Goal: Transaction & Acquisition: Obtain resource

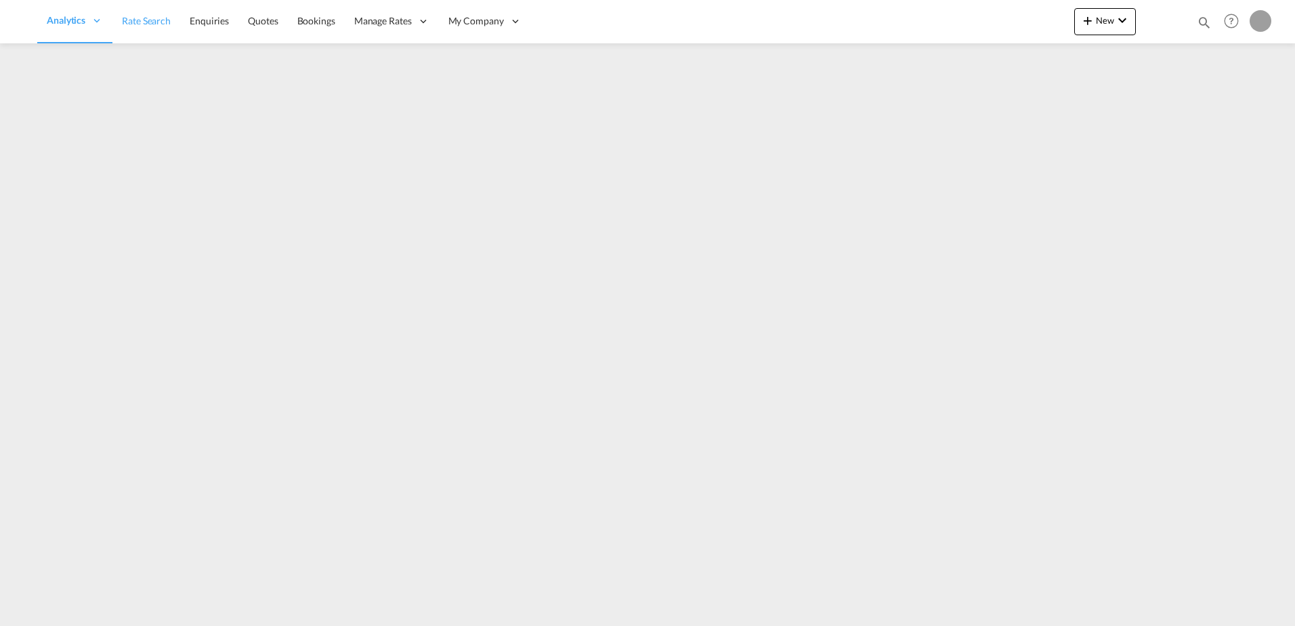
click at [155, 22] on span "Rate Search" at bounding box center [146, 21] width 49 height 12
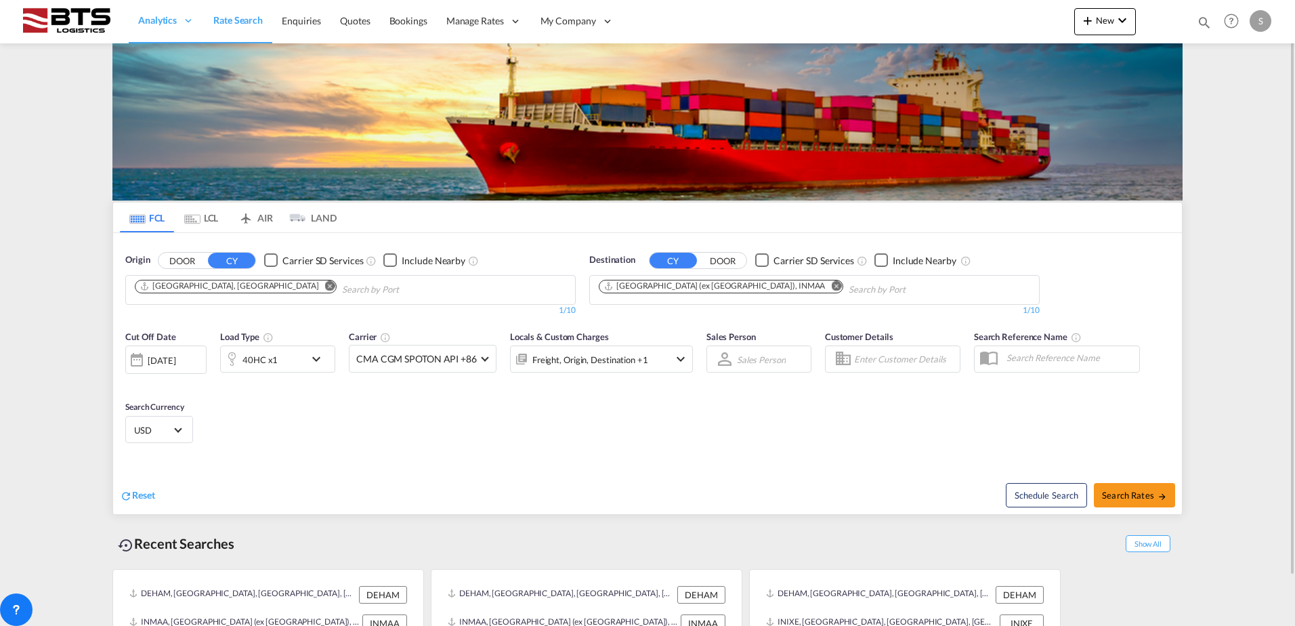
click at [831, 284] on md-icon "Remove" at bounding box center [836, 285] width 10 height 10
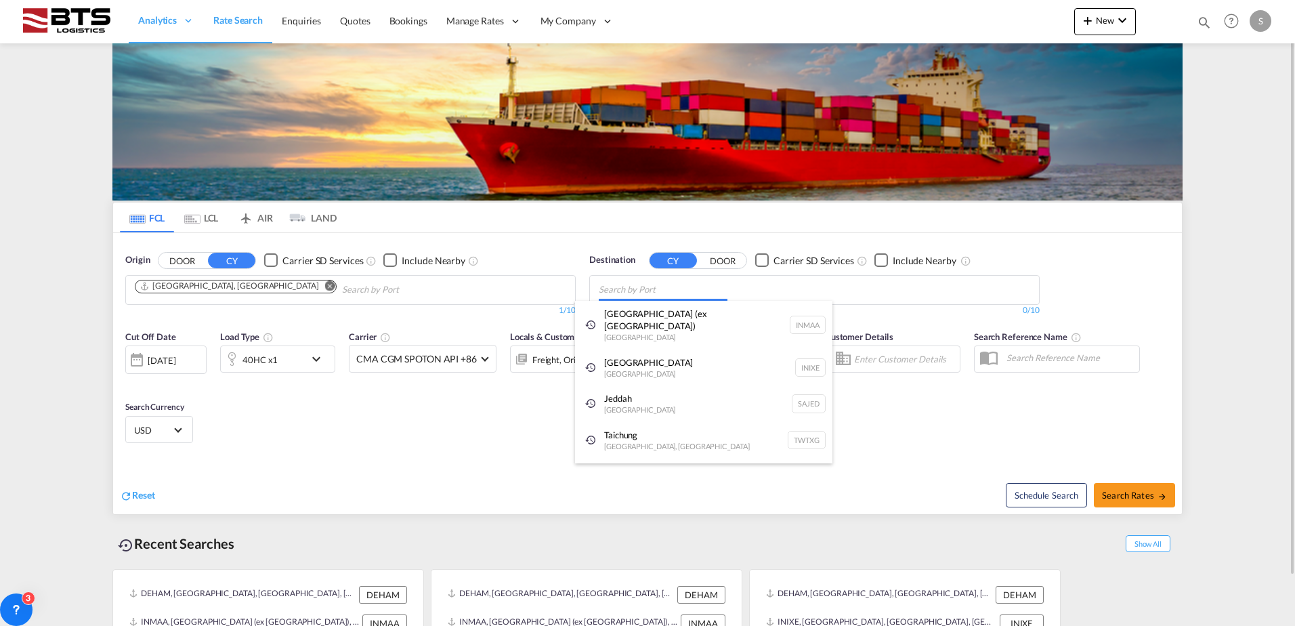
click at [660, 289] on body "Analytics Reports Dashboard Rate Search Enquiries Quotes Bookings" at bounding box center [647, 313] width 1295 height 626
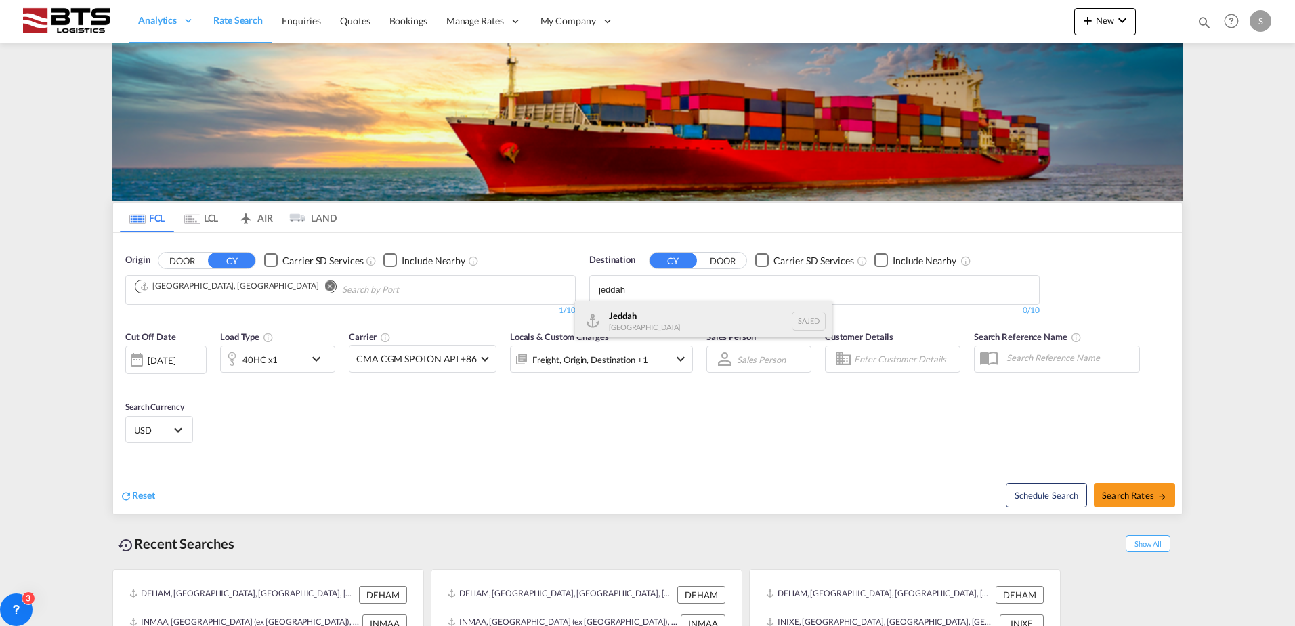
type input "jeddah"
click at [648, 325] on div "Jeddah [GEOGRAPHIC_DATA] SAJED" at bounding box center [703, 321] width 257 height 41
click at [314, 362] on md-icon "icon-chevron-down" at bounding box center [319, 359] width 23 height 16
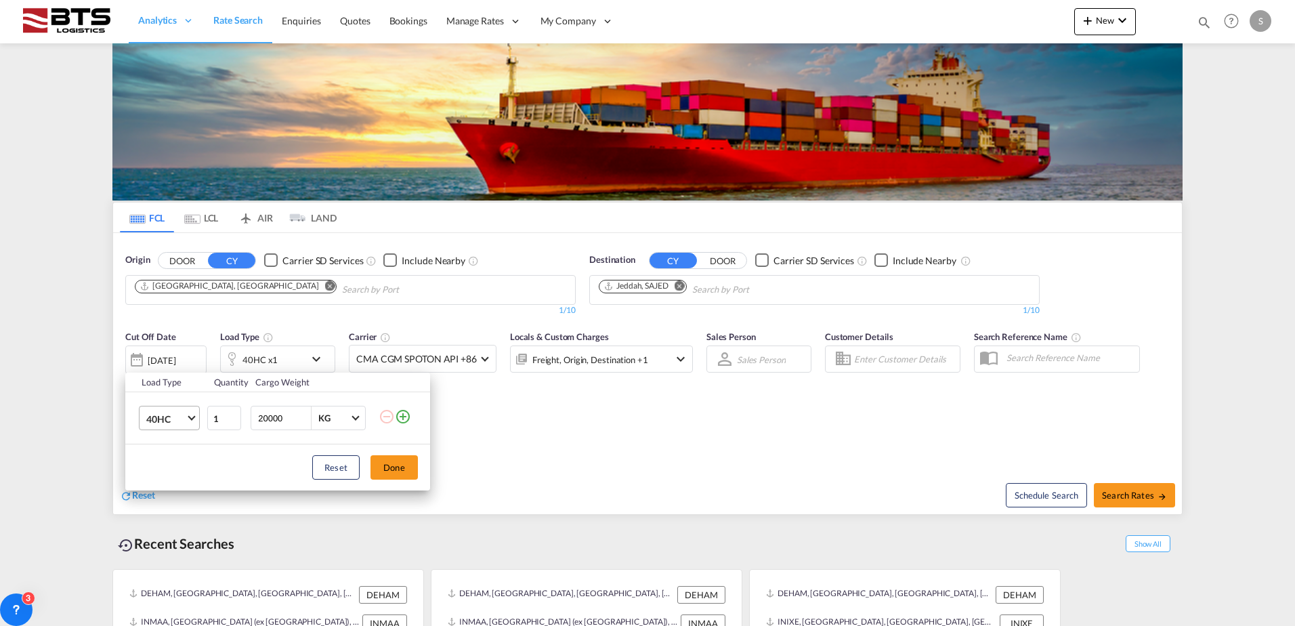
click at [192, 417] on span "Choose: \a40HC" at bounding box center [191, 416] width 7 height 7
click at [170, 356] on md-option "20GP" at bounding box center [181, 353] width 92 height 33
click at [389, 466] on button "Done" at bounding box center [393, 467] width 47 height 24
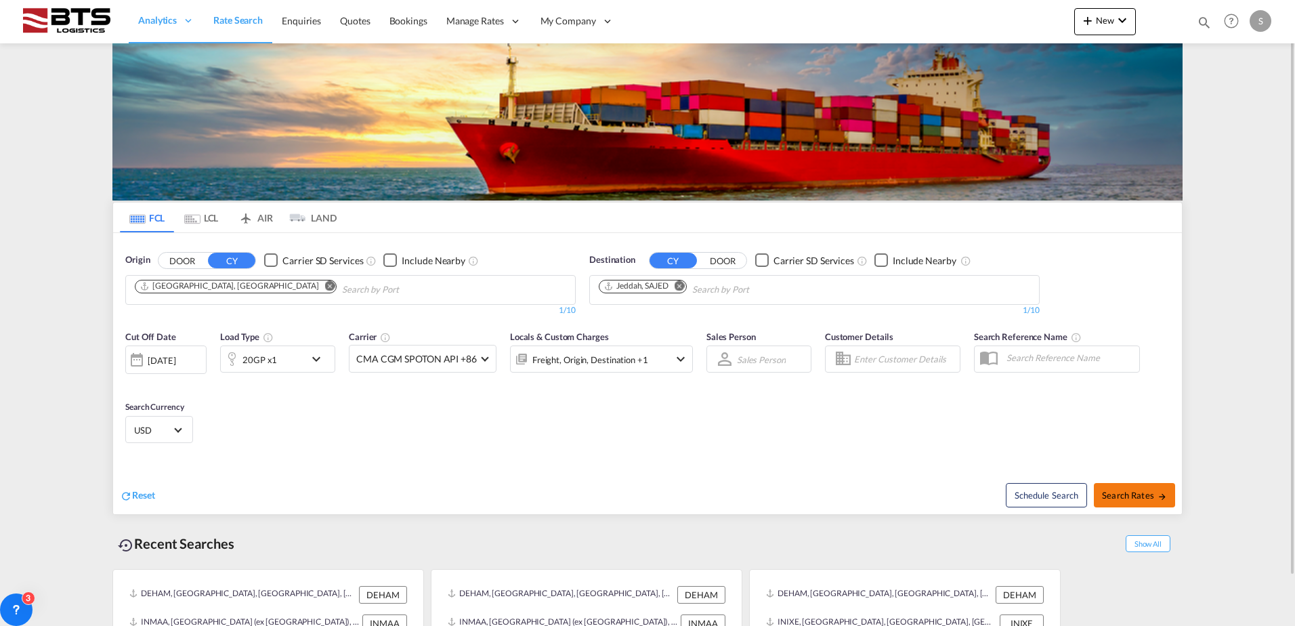
click at [1148, 496] on span "Search Rates" at bounding box center [1134, 495] width 65 height 11
type input "DEHAM to SAJED / [DATE]"
